Goal: Information Seeking & Learning: Learn about a topic

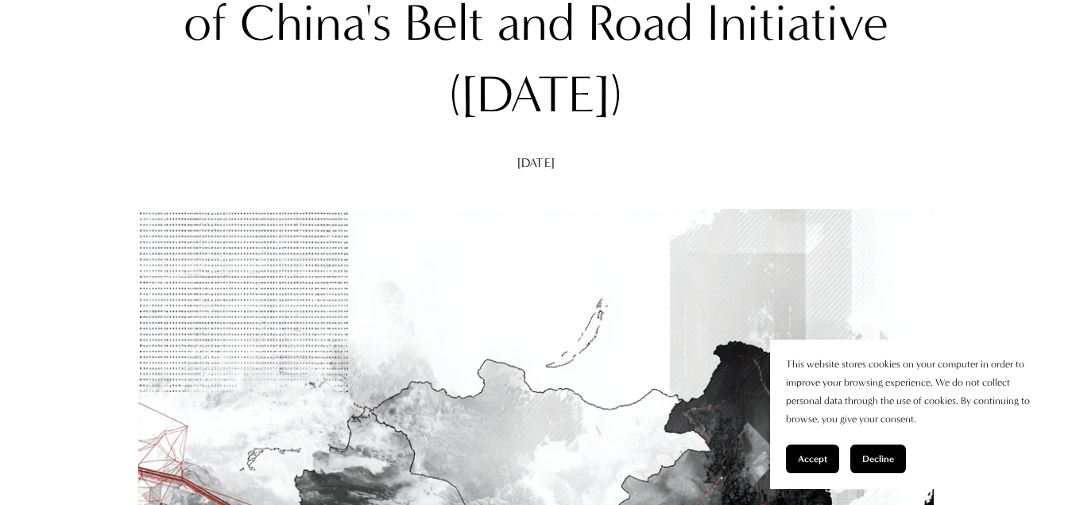
scroll to position [953, 0]
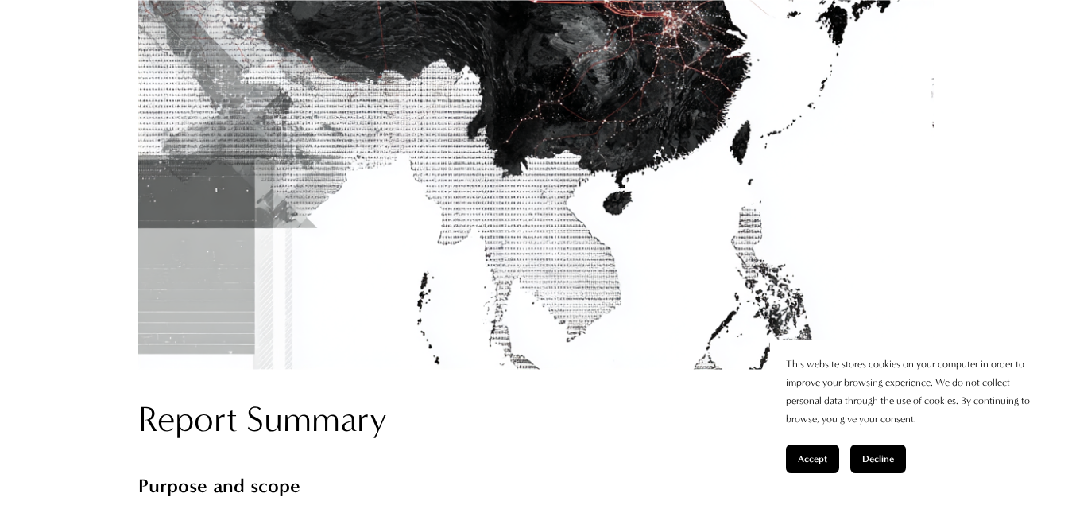
click at [821, 461] on span "Accept" at bounding box center [812, 458] width 29 height 11
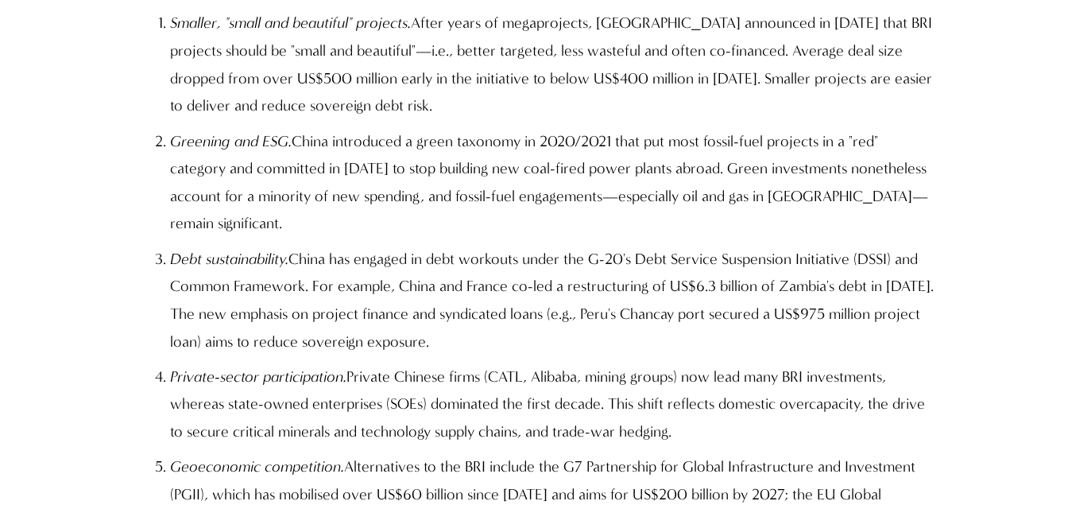
scroll to position [2012, 0]
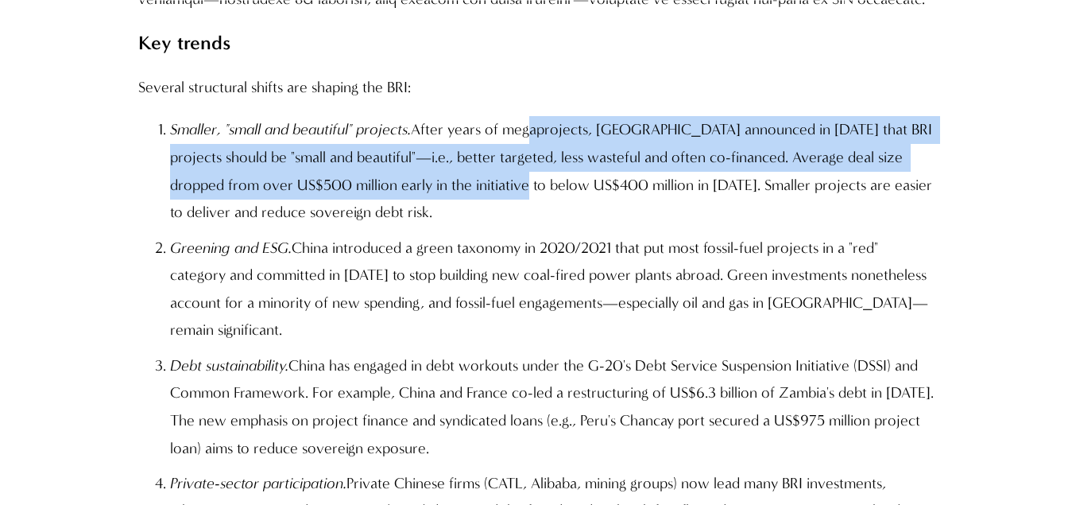
drag, startPoint x: 526, startPoint y: 117, endPoint x: 538, endPoint y: 170, distance: 54.5
click at [538, 170] on p "Smaller, "small and beautiful" projects. After years of megaprojects, Beijing a…" at bounding box center [552, 171] width 764 height 110
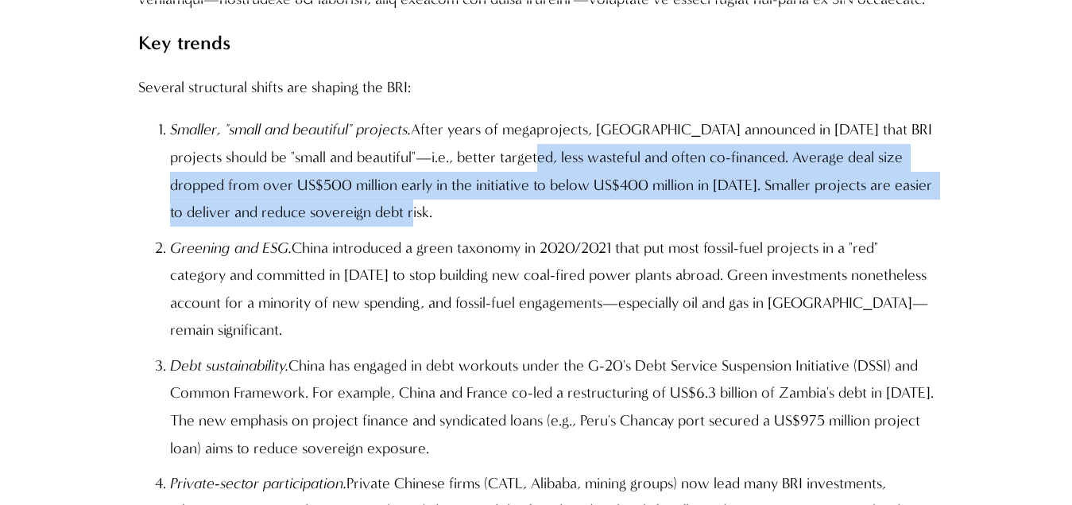
drag, startPoint x: 553, startPoint y: 132, endPoint x: 547, endPoint y: 191, distance: 59.1
click at [547, 191] on p "Smaller, "small and beautiful" projects. After years of megaprojects, Beijing a…" at bounding box center [552, 171] width 764 height 110
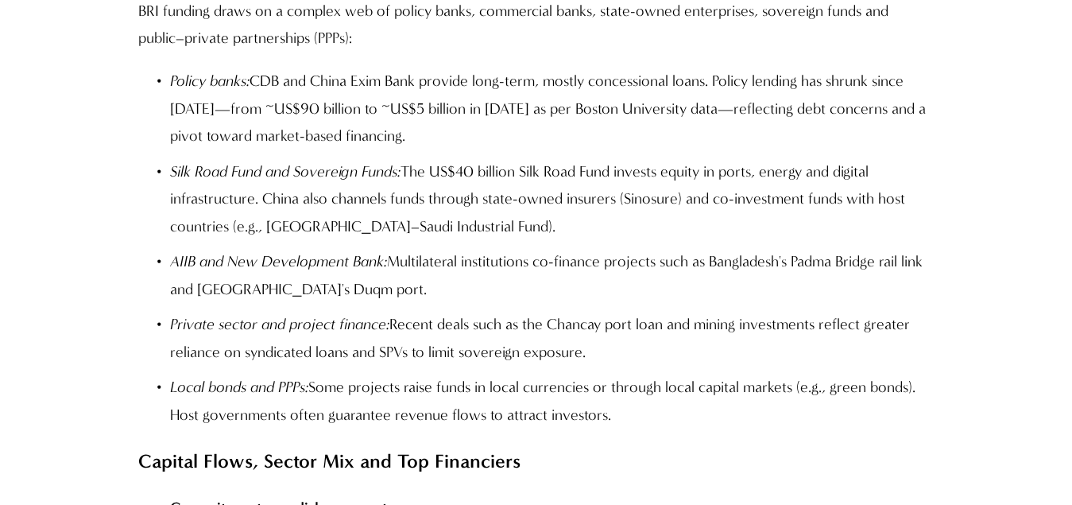
scroll to position [4678, 0]
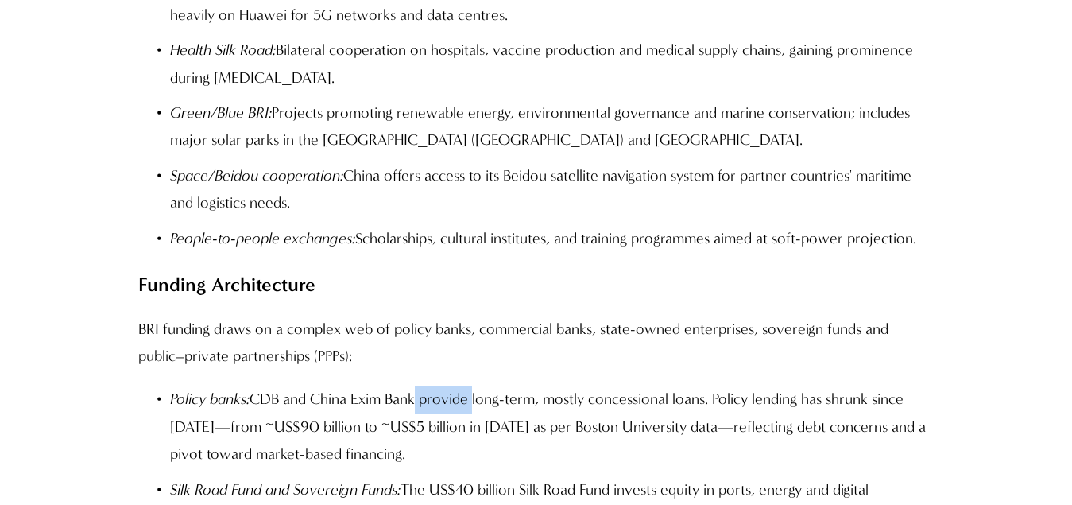
drag, startPoint x: 417, startPoint y: 172, endPoint x: 481, endPoint y: 197, distance: 68.2
click at [481, 385] on p "Policy banks: CDB and China Exim Bank provide long-term, mostly concessional lo…" at bounding box center [552, 426] width 764 height 83
drag, startPoint x: 319, startPoint y: 186, endPoint x: 421, endPoint y: 188, distance: 102.5
click at [421, 385] on p "Policy banks: CDB and China Exim Bank provide long-term, mostly concessional lo…" at bounding box center [552, 426] width 764 height 83
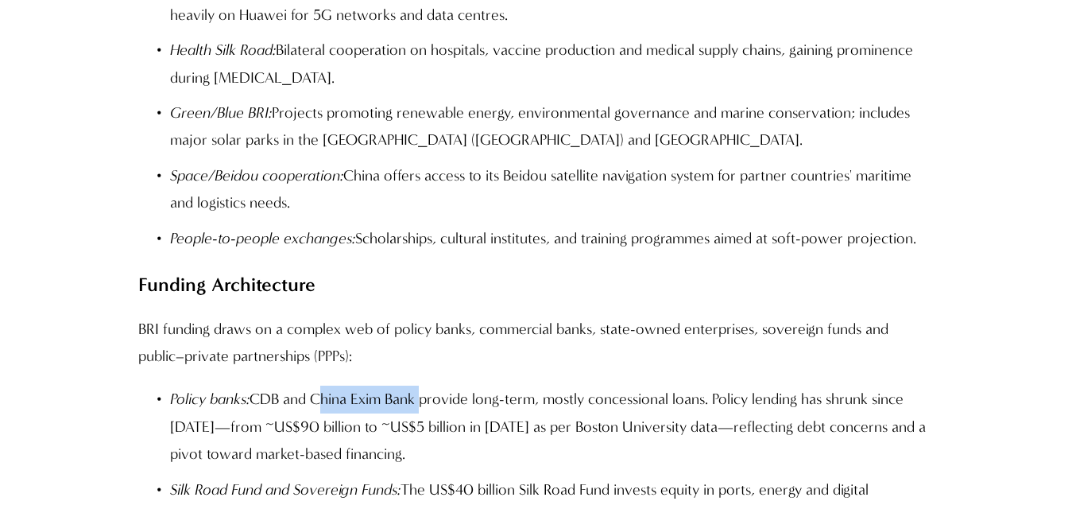
click at [420, 385] on p "Policy banks: CDB and China Exim Bank provide long-term, mostly concessional lo…" at bounding box center [552, 426] width 764 height 83
copy p "China Exim Bank"
click at [465, 315] on p "BRI funding draws on a complex web of policy banks, commercial banks, state-own…" at bounding box center [536, 342] width 796 height 55
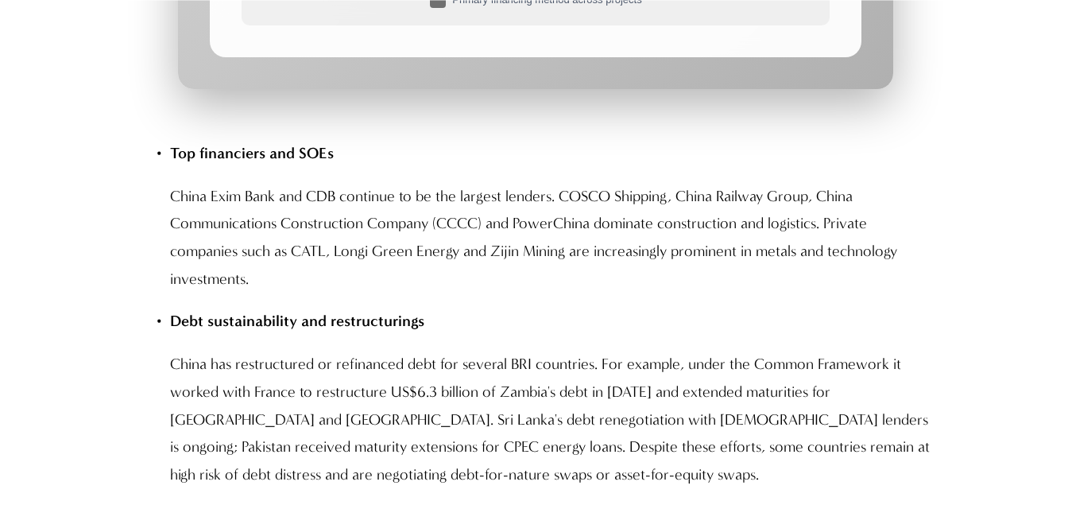
scroll to position [7626, 0]
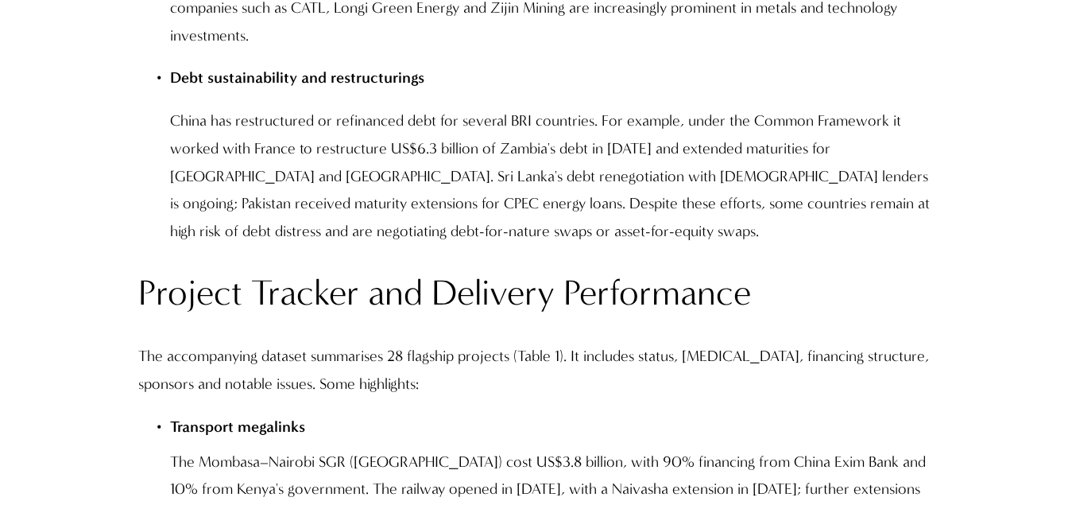
click at [632, 448] on p "The Mombasa–Nairobi SGR (Kenya) cost US$3.8 billion, with 90% financing from Ch…" at bounding box center [552, 489] width 764 height 83
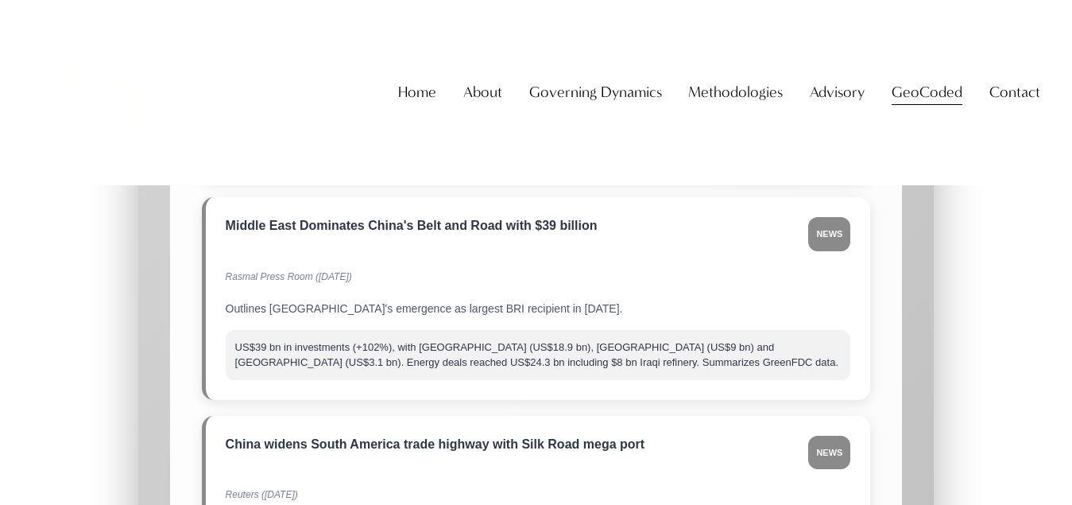
scroll to position [16842, 0]
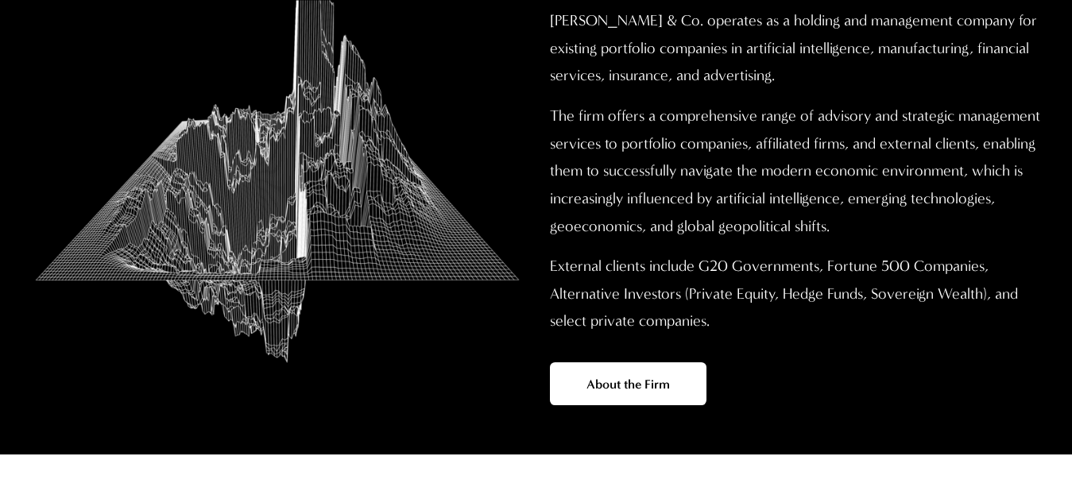
scroll to position [636, 0]
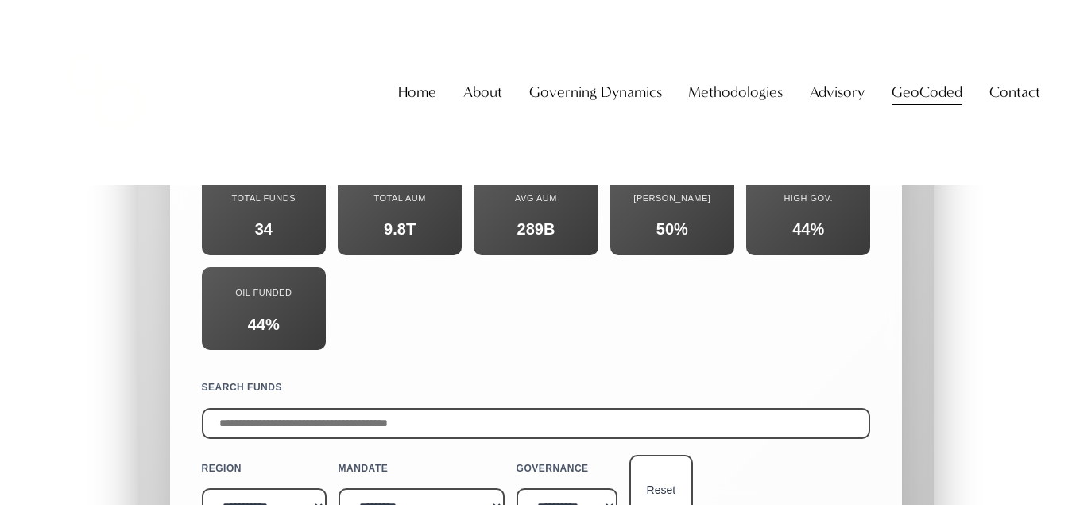
scroll to position [17140, 0]
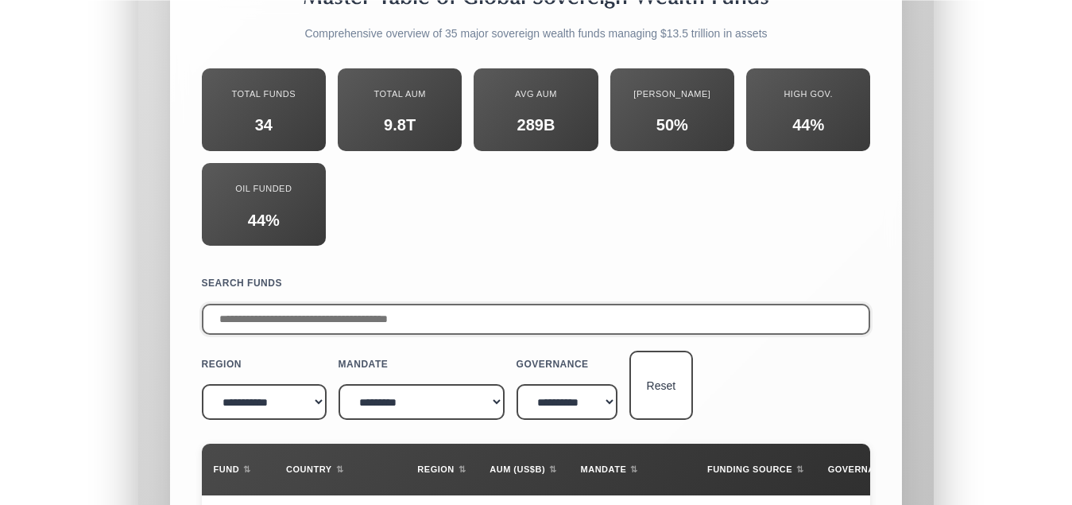
click at [284, 304] on input "text" at bounding box center [536, 319] width 669 height 31
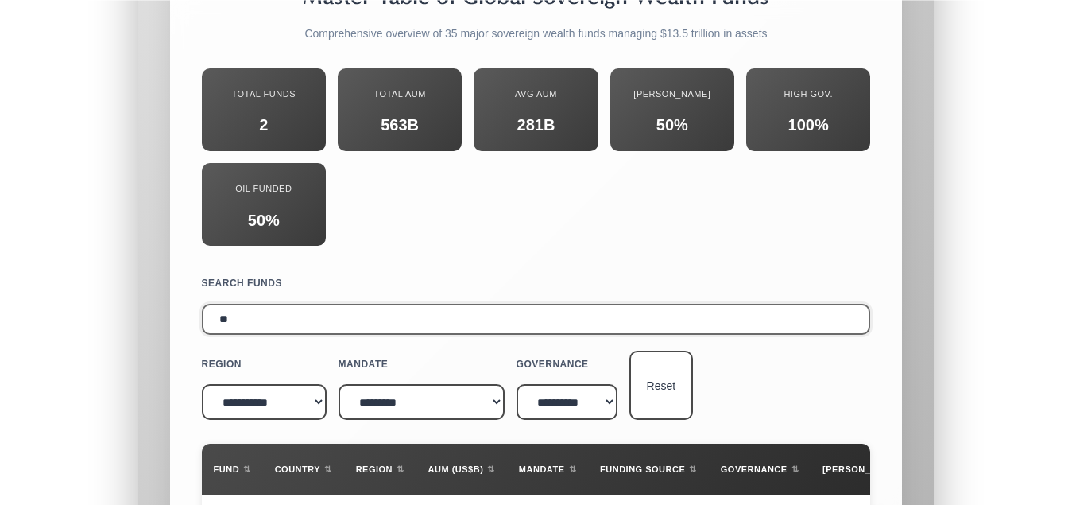
type input "*"
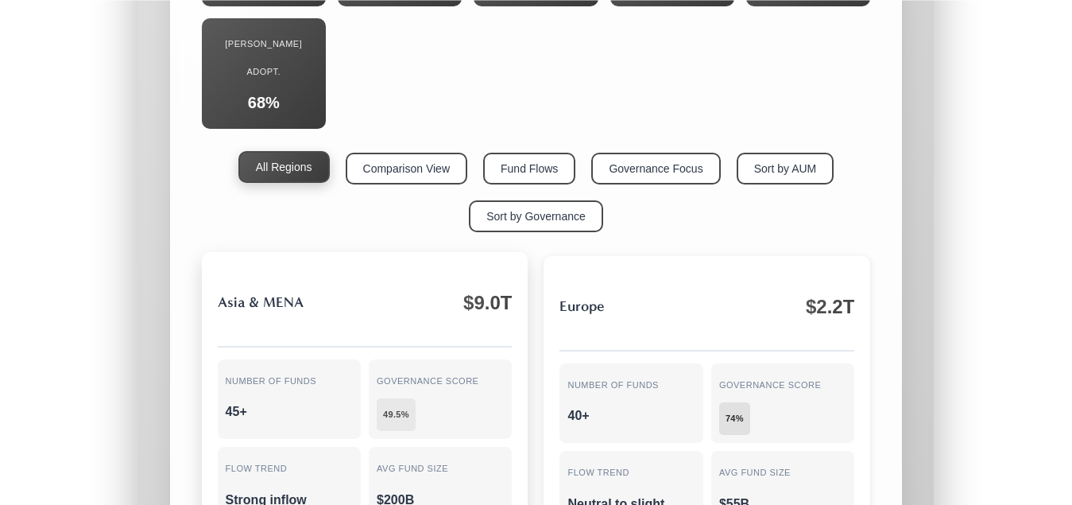
scroll to position [19047, 0]
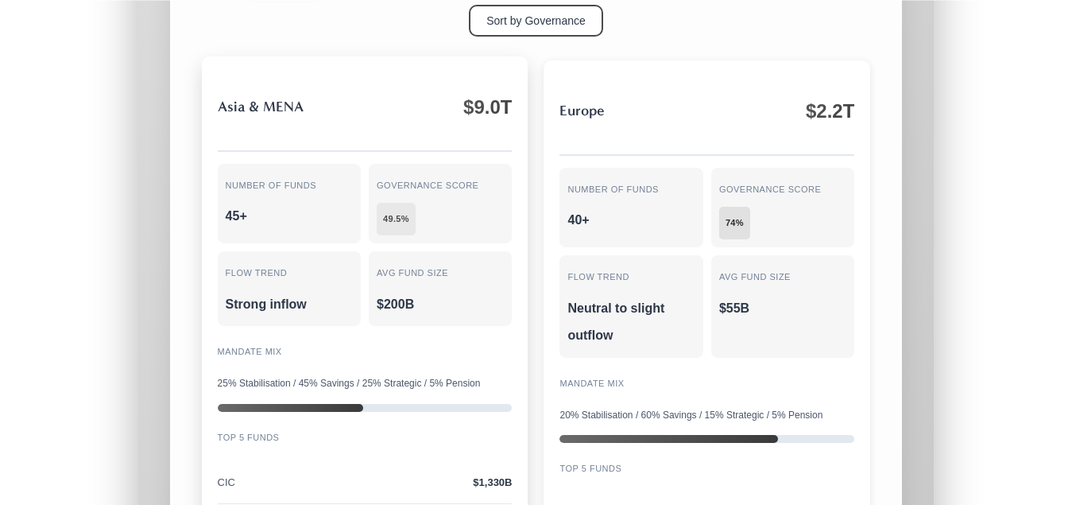
drag, startPoint x: 225, startPoint y: 346, endPoint x: 246, endPoint y: 343, distance: 20.8
drag, startPoint x: 233, startPoint y: 311, endPoint x: 248, endPoint y: 314, distance: 15.3
click at [248, 314] on div "Asia & MENA $9.0T Number of Funds 45+ Governance Score 49.5% Flow Trend Strong …" at bounding box center [365, 423] width 327 height 735
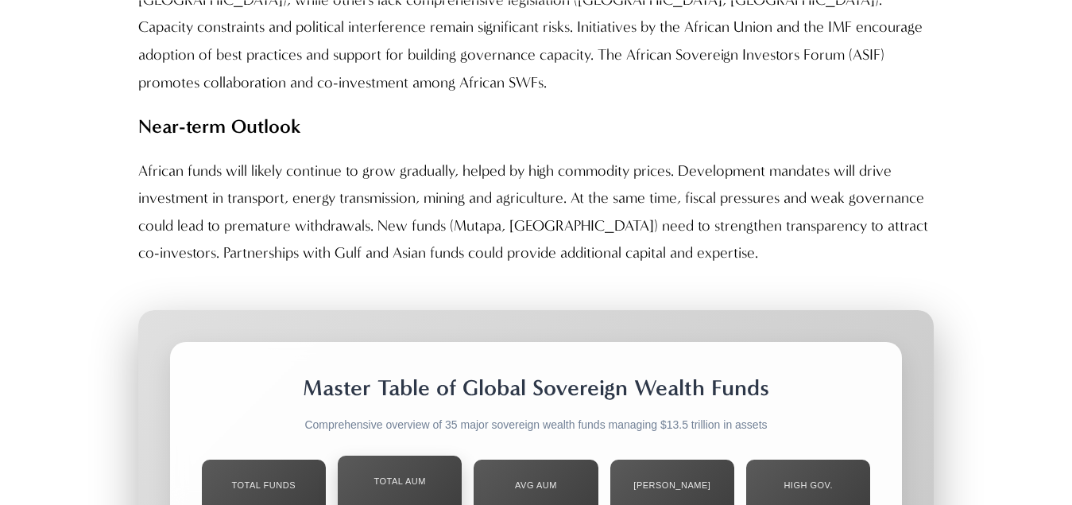
scroll to position [16822, 0]
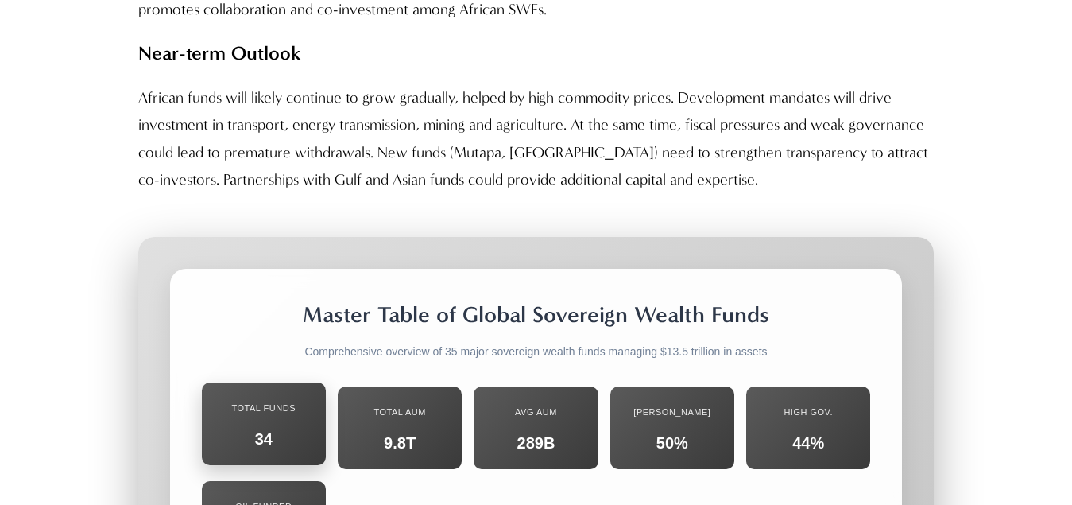
click at [268, 425] on div "34" at bounding box center [264, 439] width 100 height 28
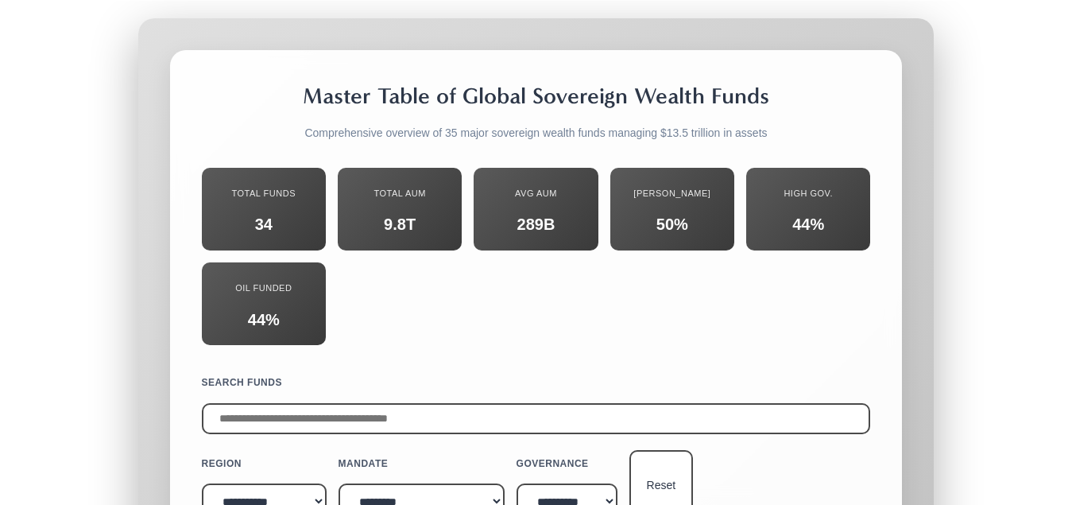
scroll to position [17140, 0]
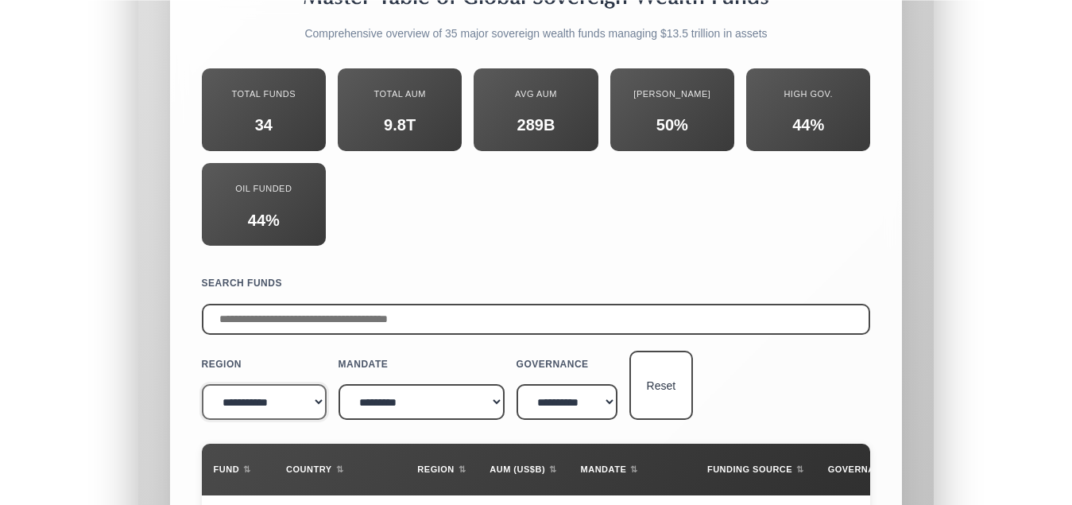
click at [318, 384] on select "**********" at bounding box center [264, 402] width 125 height 36
select select "****"
click at [202, 384] on select "**********" at bounding box center [264, 402] width 125 height 36
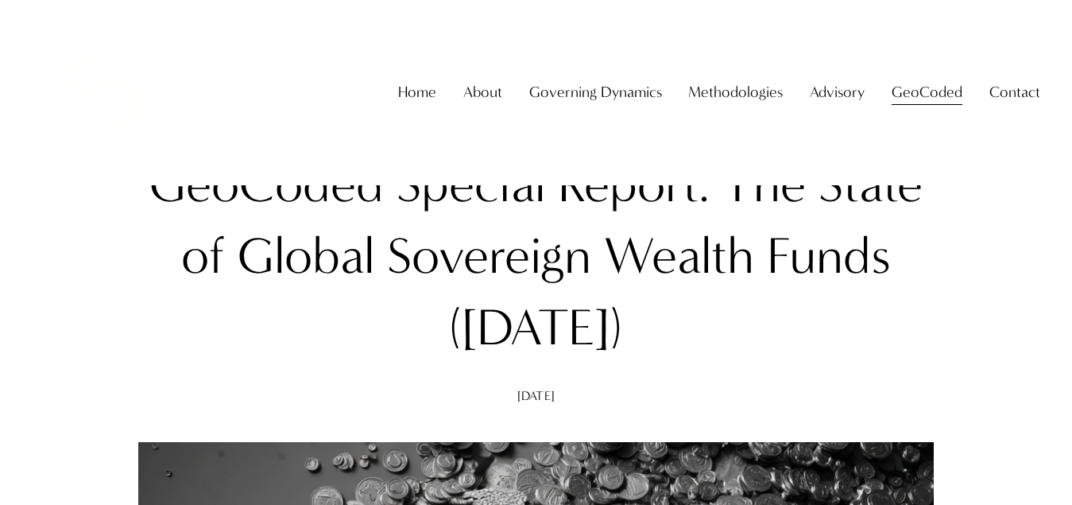
scroll to position [0, 0]
